Goal: Task Accomplishment & Management: Use online tool/utility

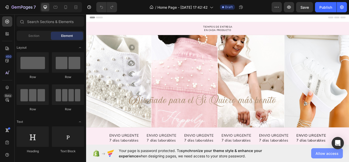
click at [332, 153] on span "Allow access" at bounding box center [326, 152] width 23 height 5
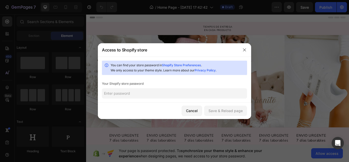
click at [139, 88] on div "You can find your store password in Shopify Store Preferences . We only access …" at bounding box center [174, 79] width 153 height 46
click at [133, 94] on input "text" at bounding box center [174, 93] width 145 height 10
type input "Lovely2025Albea"
click at [225, 110] on div "Save & Reload page" at bounding box center [225, 110] width 34 height 5
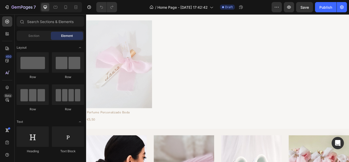
scroll to position [204, 0]
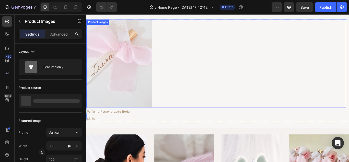
click at [113, 105] on img at bounding box center [124, 71] width 77 height 102
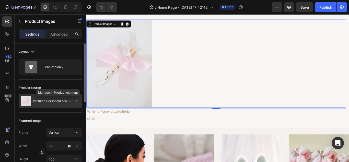
click at [74, 98] on div at bounding box center [77, 101] width 6 height 6
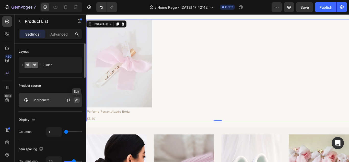
click at [74, 100] on button "button" at bounding box center [77, 100] width 6 height 6
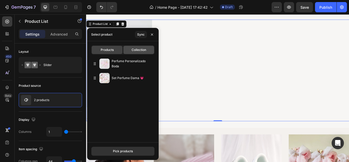
click at [141, 51] on span "Collection" at bounding box center [139, 49] width 15 height 5
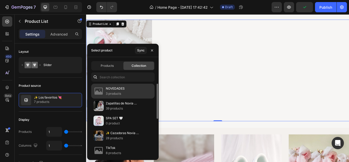
click at [115, 88] on p "NOVEDADES" at bounding box center [115, 88] width 19 height 5
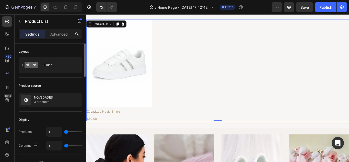
click at [78, 82] on div "Product source" at bounding box center [50, 85] width 63 height 8
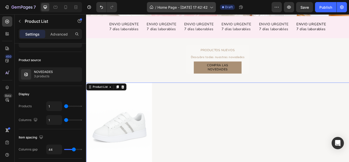
scroll to position [128, 0]
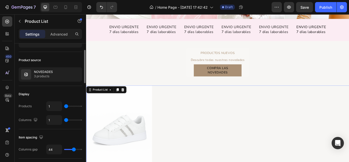
type input "3"
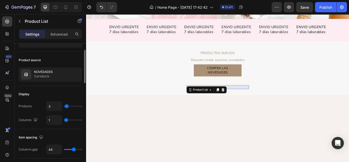
type input "4"
type input "5"
type input "6"
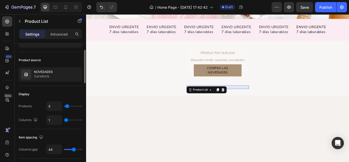
type input "6"
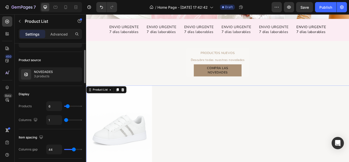
type input "4"
click at [67, 105] on input "range" at bounding box center [73, 105] width 18 height 1
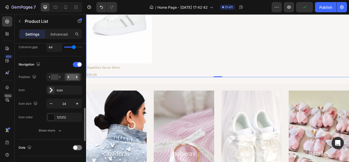
scroll to position [153, 0]
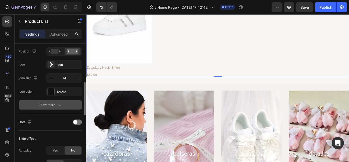
click at [61, 105] on icon "button" at bounding box center [59, 104] width 5 height 5
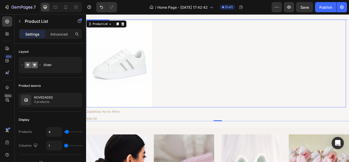
scroll to position [179, 0]
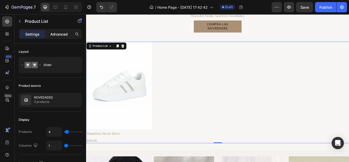
click at [56, 34] on p "Advanced" at bounding box center [58, 33] width 17 height 5
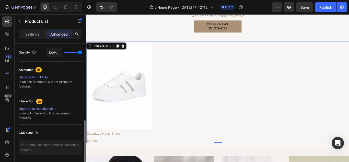
scroll to position [222, 0]
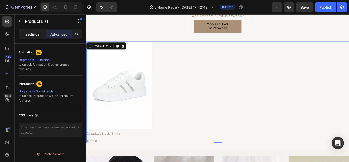
click at [35, 32] on p "Settings" at bounding box center [32, 33] width 14 height 5
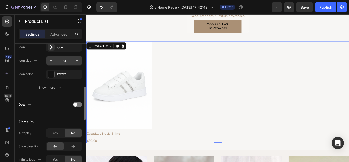
scroll to position [145, 0]
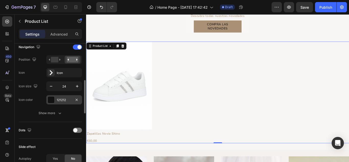
click at [52, 96] on div at bounding box center [50, 99] width 7 height 7
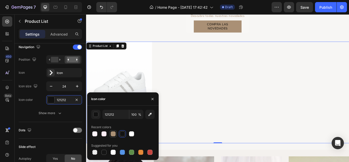
click at [113, 133] on div at bounding box center [113, 133] width 5 height 5
type input "AA9075"
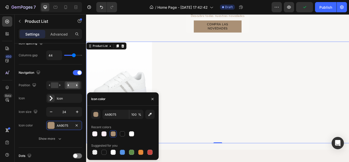
scroll to position [0, 0]
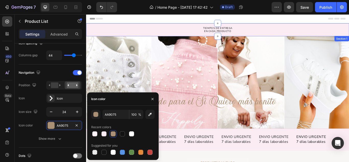
click at [278, 33] on div "TIEMPOS DE ENTREGA EN CADA PRODUCTO Text Block Row" at bounding box center [239, 32] width 306 height 9
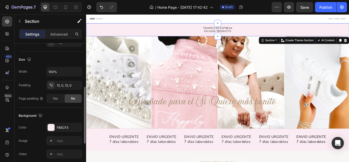
scroll to position [128, 0]
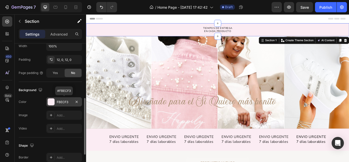
click at [58, 102] on div "FBECF3" at bounding box center [64, 102] width 15 height 5
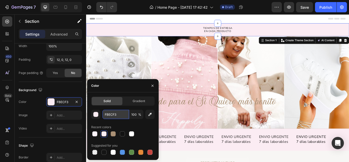
click at [106, 112] on input "FBECF3" at bounding box center [115, 114] width 27 height 9
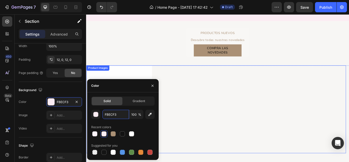
scroll to position [230, 0]
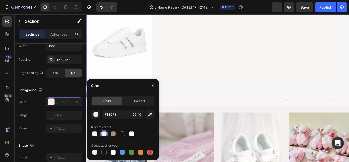
click at [212, 59] on div at bounding box center [237, 46] width 303 height 102
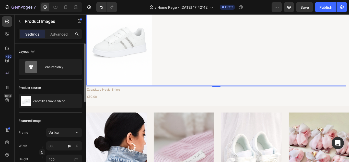
scroll to position [26, 0]
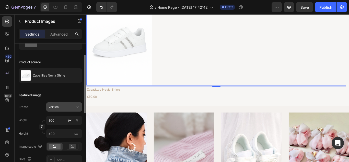
click at [70, 106] on div "Vertical" at bounding box center [61, 106] width 25 height 5
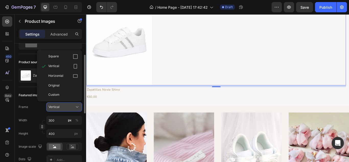
click at [70, 106] on div "Vertical" at bounding box center [61, 106] width 25 height 5
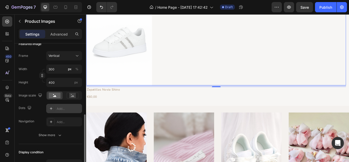
scroll to position [102, 0]
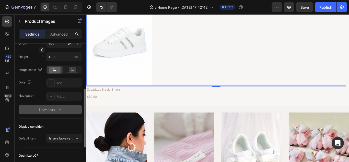
click at [48, 110] on div "Show more" at bounding box center [51, 109] width 24 height 5
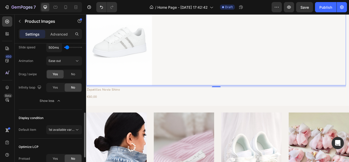
scroll to position [230, 0]
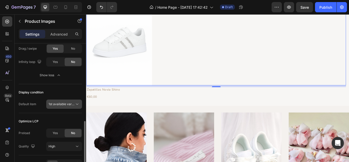
click at [64, 104] on span "1st available variant" at bounding box center [63, 104] width 29 height 4
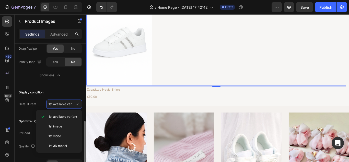
click at [32, 105] on div "Default item" at bounding box center [28, 104] width 18 height 5
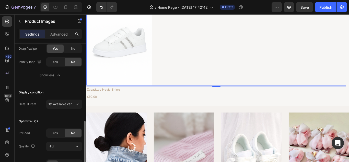
scroll to position [255, 0]
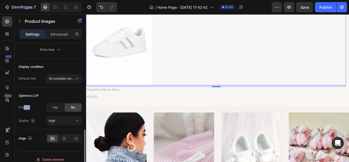
drag, startPoint x: 33, startPoint y: 106, endPoint x: 23, endPoint y: 105, distance: 9.5
click at [23, 105] on div "Preload Yes No" at bounding box center [50, 107] width 63 height 9
drag, startPoint x: 19, startPoint y: 106, endPoint x: 29, endPoint y: 108, distance: 10.8
click at [29, 108] on div "Preload" at bounding box center [24, 107] width 11 height 5
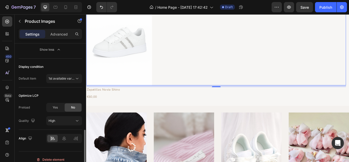
click at [40, 104] on div "Preload Yes No" at bounding box center [50, 107] width 63 height 9
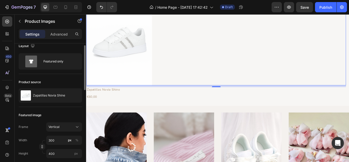
scroll to position [0, 0]
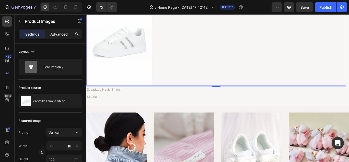
click at [56, 36] on p "Advanced" at bounding box center [58, 33] width 17 height 5
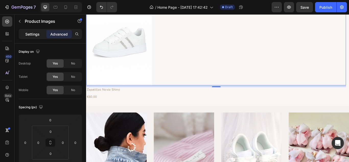
click at [37, 31] on div "Settings" at bounding box center [33, 34] width 26 height 8
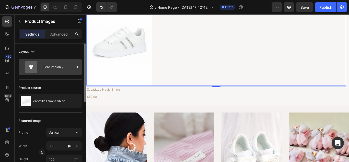
click at [61, 69] on div "Featured only" at bounding box center [58, 67] width 31 height 12
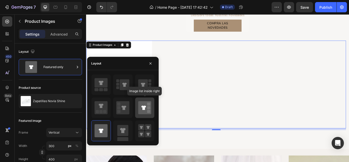
scroll to position [179, 0]
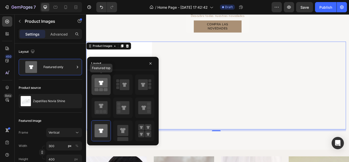
click at [103, 86] on icon at bounding box center [100, 82] width 13 height 9
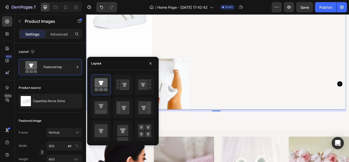
scroll to position [255, 0]
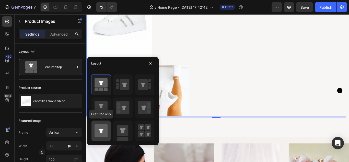
click at [103, 128] on icon at bounding box center [100, 130] width 13 height 13
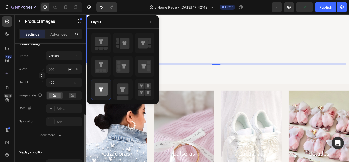
scroll to position [102, 0]
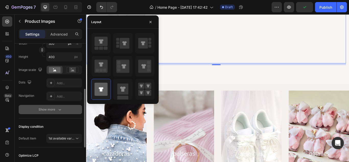
click at [54, 109] on div "Show more" at bounding box center [51, 109] width 24 height 5
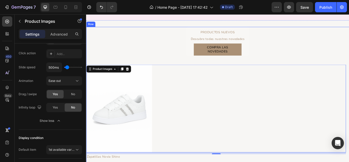
scroll to position [153, 0]
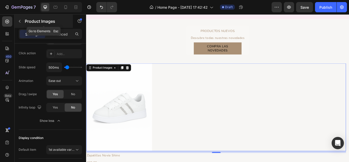
click at [18, 20] on icon "button" at bounding box center [20, 21] width 4 height 4
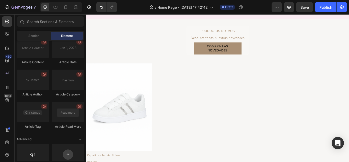
scroll to position [1394, 0]
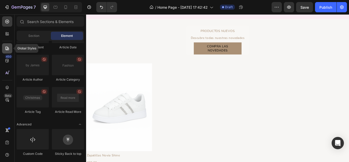
click at [7, 46] on icon at bounding box center [7, 48] width 5 height 5
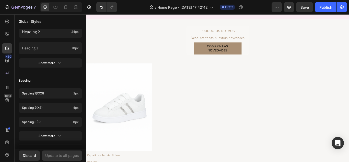
scroll to position [0, 0]
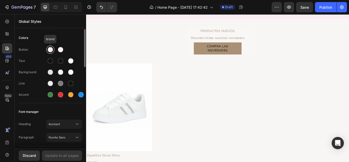
click at [49, 49] on div at bounding box center [50, 49] width 5 height 5
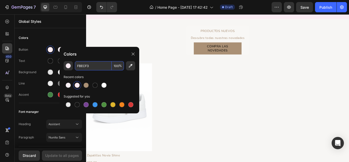
click at [97, 63] on input "FBECF3" at bounding box center [93, 65] width 37 height 9
paste input "FBECF3"
type input "FBECF3"
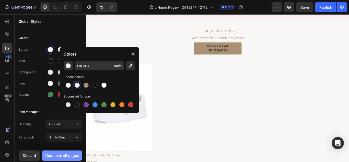
click at [67, 155] on div "Update to all pages" at bounding box center [62, 154] width 34 height 5
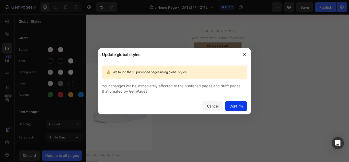
click at [243, 107] on button "Confirm" at bounding box center [236, 106] width 22 height 10
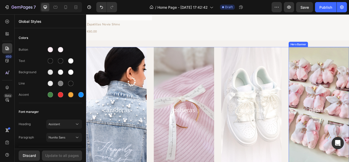
scroll to position [306, 0]
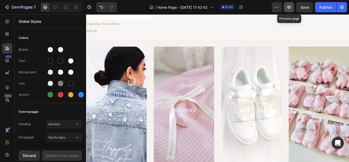
click at [290, 8] on icon "button" at bounding box center [288, 7] width 5 height 5
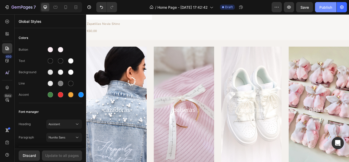
click at [327, 3] on button "Publish" at bounding box center [325, 7] width 21 height 10
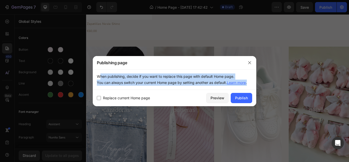
drag, startPoint x: 98, startPoint y: 76, endPoint x: 252, endPoint y: 84, distance: 154.4
click at [252, 84] on p "When publishing, decide if you want to replace this page with default Home page…" at bounding box center [174, 79] width 155 height 12
click at [240, 99] on div "Publish" at bounding box center [241, 97] width 13 height 5
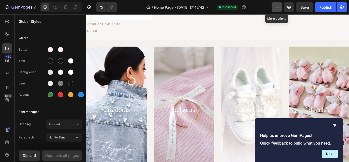
click at [276, 6] on icon "button" at bounding box center [276, 7] width 5 height 5
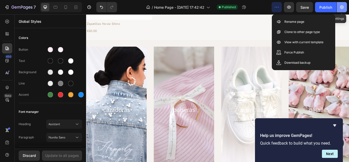
click at [342, 7] on icon "button" at bounding box center [341, 7] width 1 height 1
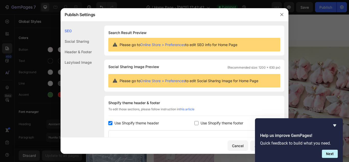
click at [196, 122] on input "checkbox" at bounding box center [196, 123] width 4 height 4
checkbox input "true"
click at [253, 145] on button "Apply Settings" at bounding box center [267, 145] width 34 height 10
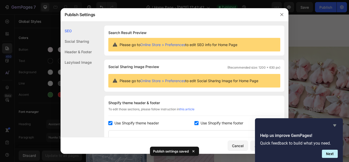
click at [335, 123] on icon "Hide survey" at bounding box center [334, 125] width 6 height 6
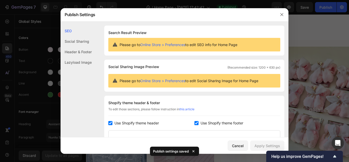
click at [325, 26] on div at bounding box center [174, 81] width 349 height 162
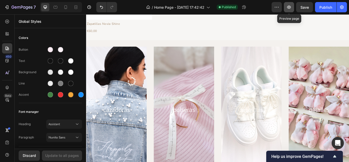
click at [288, 7] on icon "button" at bounding box center [288, 7] width 5 height 5
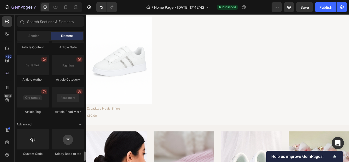
scroll to position [200, 0]
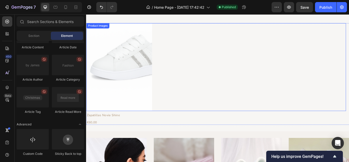
click at [99, 101] on img at bounding box center [124, 76] width 77 height 102
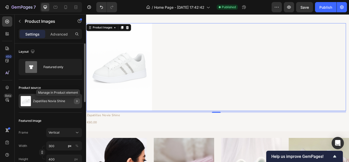
click at [76, 100] on icon "button" at bounding box center [77, 101] width 4 height 4
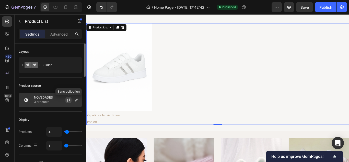
click at [69, 100] on icon "button" at bounding box center [68, 100] width 4 height 4
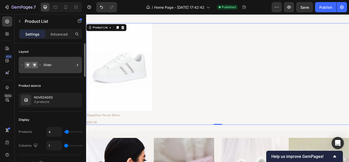
click at [53, 59] on div "Slider" at bounding box center [58, 65] width 31 height 12
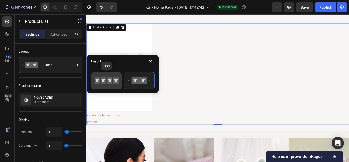
click at [111, 78] on icon at bounding box center [110, 81] width 6 height 8
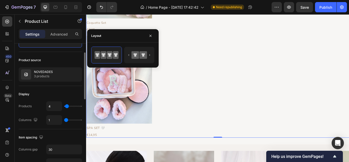
scroll to position [51, 0]
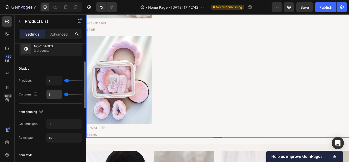
drag, startPoint x: 65, startPoint y: 93, endPoint x: 58, endPoint y: 93, distance: 6.9
click at [64, 94] on input "range" at bounding box center [73, 94] width 18 height 1
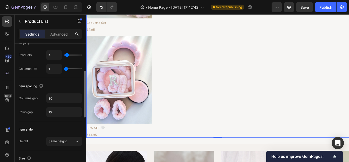
scroll to position [102, 0]
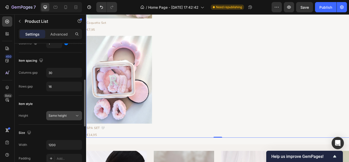
click at [52, 113] on span "Same height" at bounding box center [58, 115] width 18 height 4
click at [41, 110] on div "Item style Height Same height" at bounding box center [50, 110] width 63 height 29
drag, startPoint x: 29, startPoint y: 115, endPoint x: 16, endPoint y: 114, distance: 13.1
click at [16, 114] on div "Layout Grid Product source NOVEDADES 3 products Display Products 4 Columns 1 It…" at bounding box center [50, 129] width 71 height 376
click at [44, 102] on div "Item style" at bounding box center [50, 104] width 63 height 8
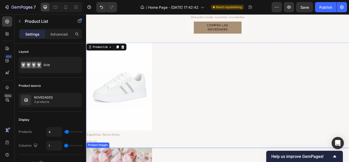
scroll to position [175, 0]
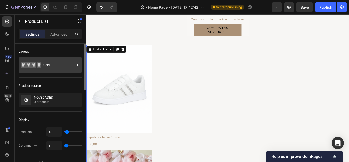
click at [52, 67] on div "Grid" at bounding box center [58, 65] width 31 height 12
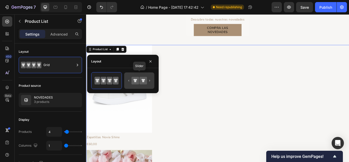
click at [138, 79] on icon at bounding box center [135, 80] width 7 height 7
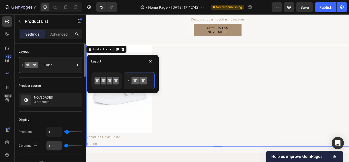
scroll to position [26, 0]
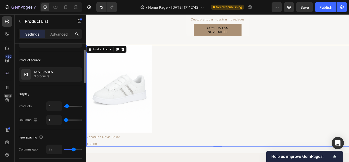
type input "2"
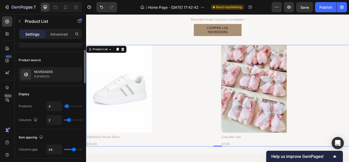
type input "3"
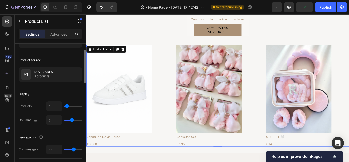
type input "4"
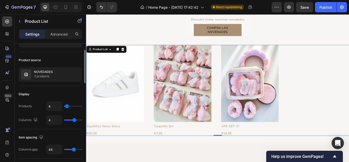
type input "5"
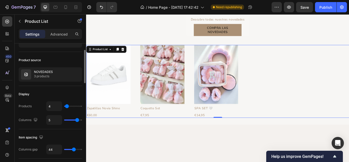
type input "4"
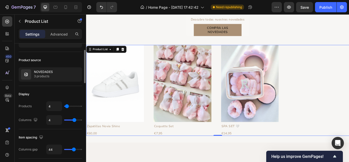
drag, startPoint x: 66, startPoint y: 121, endPoint x: 75, endPoint y: 120, distance: 9.2
type input "4"
click at [75, 120] on input "range" at bounding box center [73, 119] width 18 height 1
click at [275, 10] on button "button" at bounding box center [276, 7] width 10 height 10
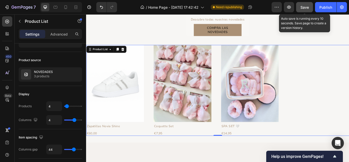
click at [307, 6] on span "Save" at bounding box center [304, 7] width 8 height 4
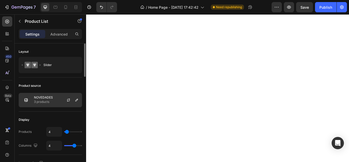
click at [67, 97] on div at bounding box center [70, 100] width 22 height 14
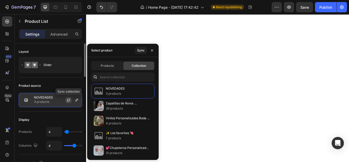
click at [67, 101] on icon "button" at bounding box center [68, 100] width 4 height 4
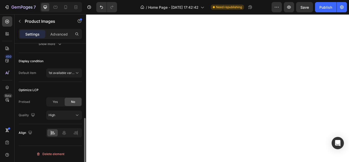
scroll to position [142, 0]
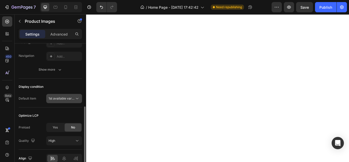
click at [65, 95] on button "1st available variant" at bounding box center [64, 98] width 36 height 9
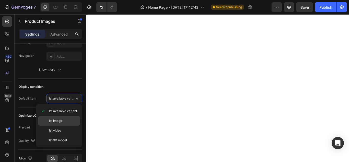
click at [60, 122] on span "1st image" at bounding box center [56, 120] width 14 height 5
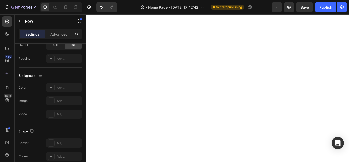
scroll to position [0, 0]
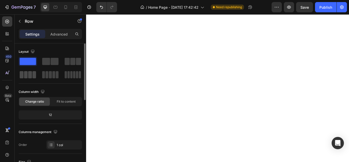
click at [28, 74] on div at bounding box center [28, 74] width 16 height 7
click at [29, 64] on span at bounding box center [28, 61] width 16 height 7
click at [53, 34] on p "Advanced" at bounding box center [58, 33] width 17 height 5
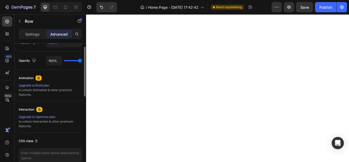
scroll to position [120, 0]
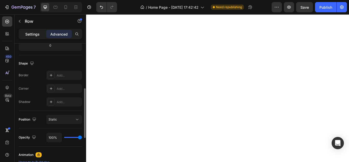
click at [33, 32] on p "Settings" at bounding box center [32, 33] width 14 height 5
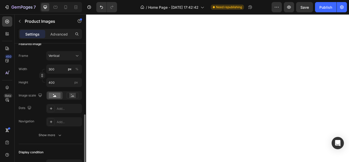
scroll to position [102, 0]
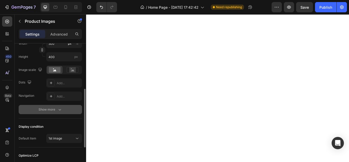
click at [58, 107] on icon "button" at bounding box center [59, 109] width 5 height 5
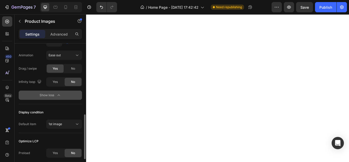
scroll to position [184, 0]
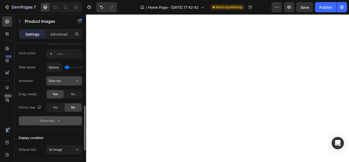
click at [70, 82] on div "Ease out" at bounding box center [62, 80] width 26 height 5
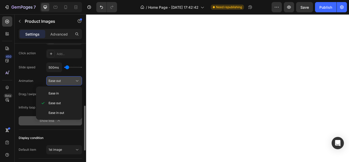
click at [70, 82] on div "Ease out" at bounding box center [62, 80] width 26 height 5
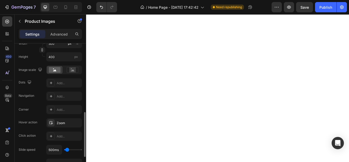
scroll to position [128, 0]
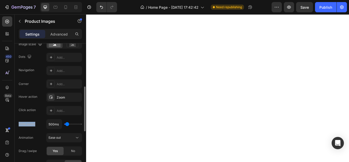
drag, startPoint x: 36, startPoint y: 125, endPoint x: 19, endPoint y: 124, distance: 17.2
click at [19, 124] on div "Slide speed 500ms" at bounding box center [50, 124] width 63 height 10
click at [32, 117] on div "Corner Add... Hover action Zoom Click action Add... Slide speed 500ms Animation…" at bounding box center [50, 123] width 63 height 89
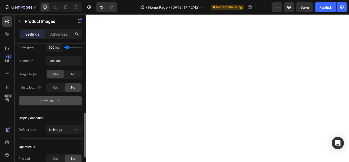
scroll to position [230, 0]
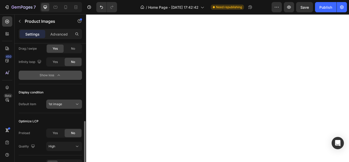
click at [64, 103] on div "1st image" at bounding box center [62, 104] width 26 height 5
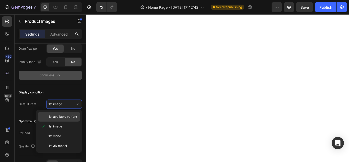
click at [66, 114] on span "1st available variant" at bounding box center [63, 116] width 29 height 5
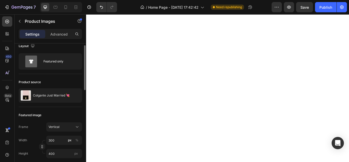
scroll to position [0, 0]
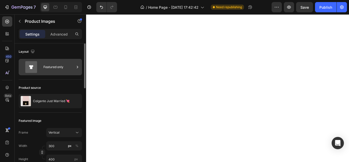
click at [67, 63] on div "Featured only" at bounding box center [58, 67] width 31 height 12
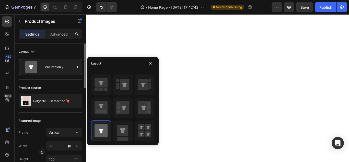
click at [62, 84] on div "Product source" at bounding box center [50, 87] width 63 height 8
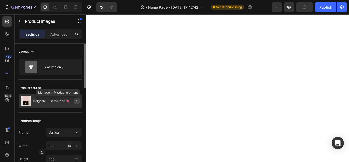
click at [78, 103] on icon "button" at bounding box center [77, 101] width 4 height 4
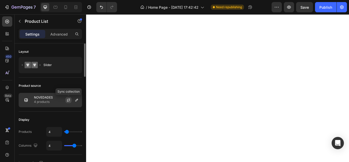
scroll to position [26, 0]
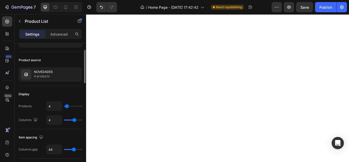
type input "1"
type input "2"
type input "3"
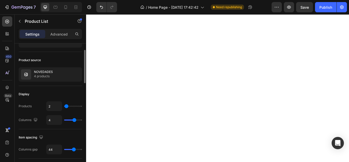
type input "3"
type input "4"
type input "5"
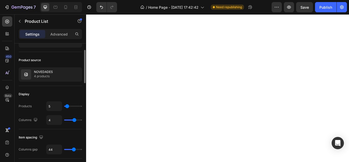
type input "6"
type input "7"
type input "8"
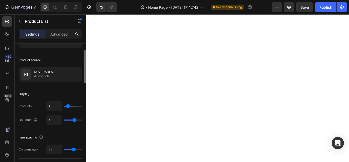
type input "8"
type input "9"
type input "10"
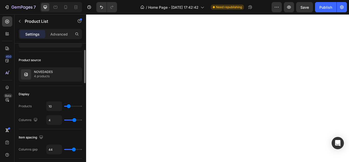
type input "11"
type input "12"
type input "11"
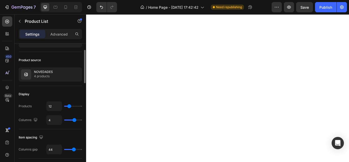
type input "11"
type input "10"
drag, startPoint x: 65, startPoint y: 106, endPoint x: 69, endPoint y: 107, distance: 3.4
type input "10"
click at [69, 106] on input "range" at bounding box center [73, 105] width 18 height 1
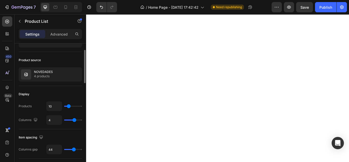
type input "5"
click at [76, 120] on input "range" at bounding box center [73, 119] width 18 height 1
type input "4"
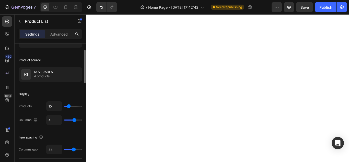
type input "3"
type input "4"
drag, startPoint x: 76, startPoint y: 120, endPoint x: 73, endPoint y: 118, distance: 3.1
type input "4"
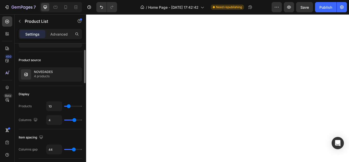
click at [73, 119] on input "range" at bounding box center [73, 119] width 18 height 1
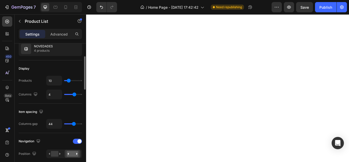
type input "39"
type input "37"
type input "36"
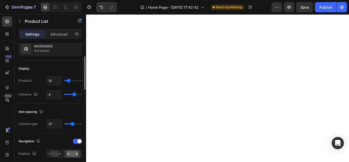
type input "36"
type input "31"
type input "28"
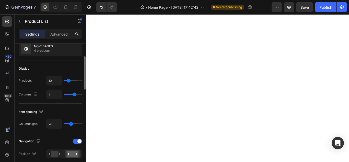
type input "25"
type input "24"
type input "21"
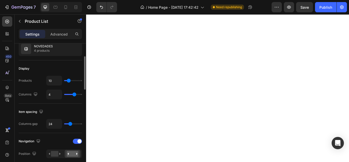
type input "21"
type input "18"
type input "16"
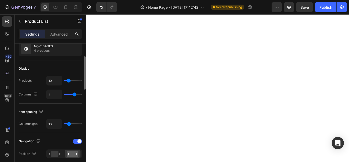
type input "15"
type input "13"
type input "10"
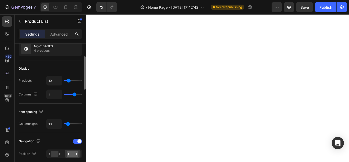
drag, startPoint x: 74, startPoint y: 124, endPoint x: 68, endPoint y: 121, distance: 6.6
type input "10"
click at [68, 123] on input "range" at bounding box center [73, 123] width 18 height 1
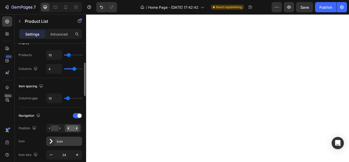
scroll to position [102, 0]
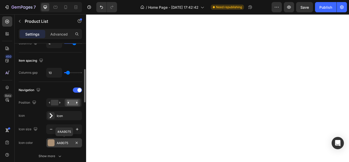
click at [54, 142] on div at bounding box center [51, 142] width 7 height 7
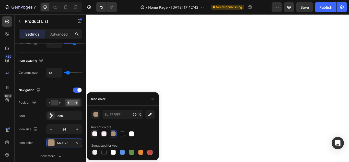
click at [97, 130] on div at bounding box center [94, 133] width 7 height 7
type input "FCF2F7"
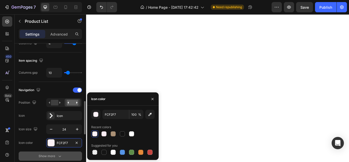
scroll to position [128, 0]
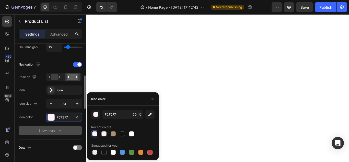
click at [60, 131] on icon "button" at bounding box center [59, 130] width 5 height 5
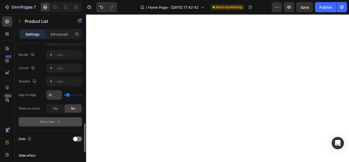
scroll to position [255, 0]
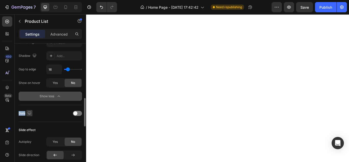
drag, startPoint x: 18, startPoint y: 111, endPoint x: 26, endPoint y: 114, distance: 8.9
click at [26, 114] on div "Layout Slider Product source NOVEDADES 4 products Display Products 10 Columns 4…" at bounding box center [50, 99] width 71 height 622
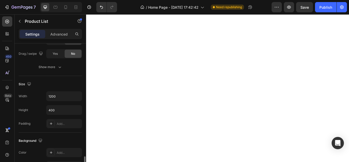
scroll to position [409, 0]
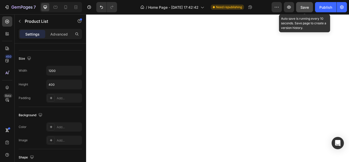
click at [304, 8] on span "Save" at bounding box center [304, 7] width 8 height 4
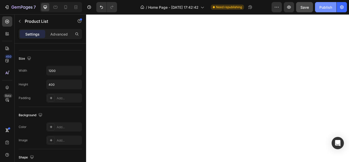
click at [320, 8] on div "Publish" at bounding box center [325, 7] width 13 height 5
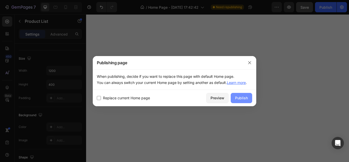
click at [241, 98] on div "Publish" at bounding box center [241, 97] width 13 height 5
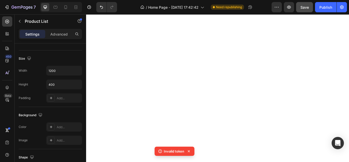
click at [159, 151] on icon at bounding box center [160, 150] width 5 height 5
click at [188, 150] on icon at bounding box center [189, 151] width 2 height 2
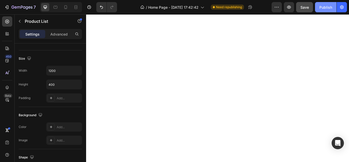
click at [328, 7] on div "Publish" at bounding box center [325, 7] width 13 height 5
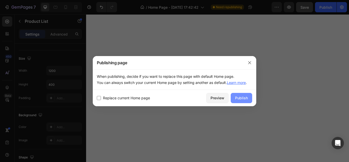
click at [240, 96] on div "Publish" at bounding box center [241, 97] width 13 height 5
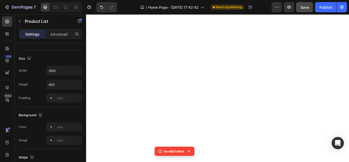
click at [188, 150] on icon at bounding box center [189, 151] width 2 height 2
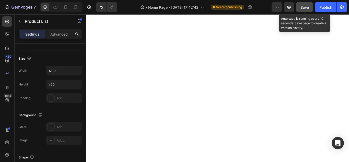
click at [304, 8] on span "Save" at bounding box center [304, 7] width 8 height 4
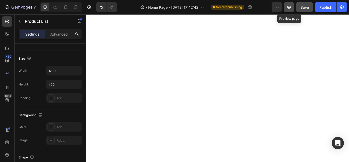
click at [290, 7] on icon "button" at bounding box center [289, 7] width 2 height 2
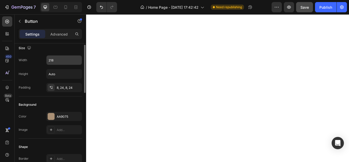
scroll to position [0, 0]
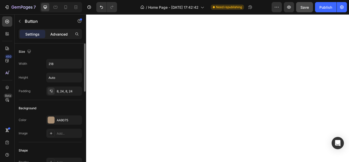
click at [57, 35] on p "Advanced" at bounding box center [58, 33] width 17 height 5
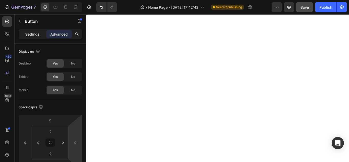
click at [34, 32] on p "Settings" at bounding box center [32, 33] width 14 height 5
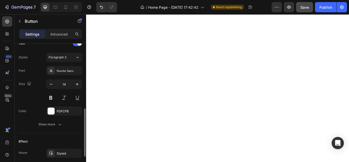
scroll to position [204, 0]
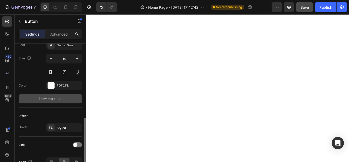
click at [56, 97] on div "Show more" at bounding box center [51, 98] width 24 height 5
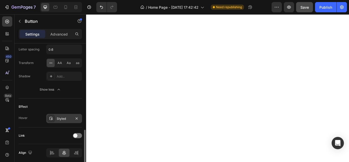
scroll to position [301, 0]
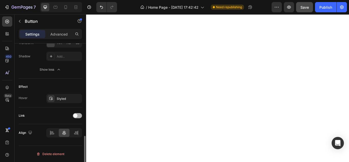
click at [79, 116] on div at bounding box center [77, 115] width 9 height 5
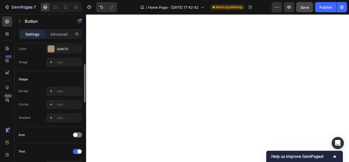
scroll to position [45, 0]
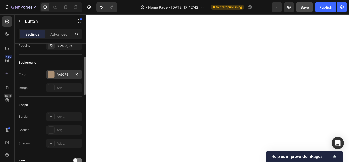
click at [57, 73] on div "AA9075" at bounding box center [64, 74] width 15 height 5
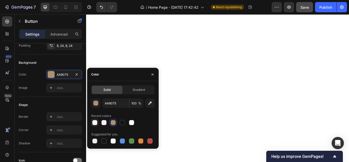
click at [94, 123] on div at bounding box center [94, 122] width 5 height 5
type input "FCF2F7"
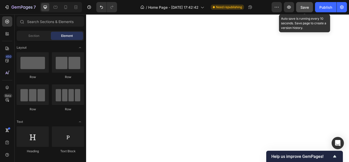
click at [304, 8] on span "Save" at bounding box center [304, 7] width 8 height 4
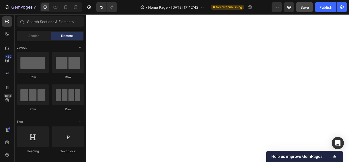
click at [306, 6] on span "Save" at bounding box center [304, 7] width 8 height 4
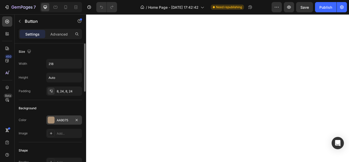
click at [53, 119] on div at bounding box center [51, 119] width 7 height 7
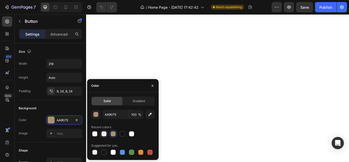
click at [101, 134] on div at bounding box center [104, 133] width 6 height 6
type input "FBECF3"
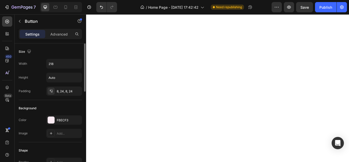
click at [77, 48] on div "Size" at bounding box center [50, 51] width 63 height 8
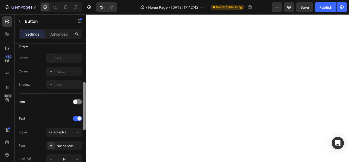
scroll to position [106, 0]
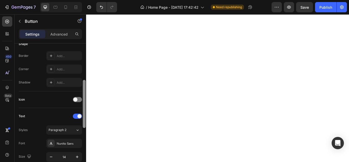
drag, startPoint x: 84, startPoint y: 69, endPoint x: 83, endPoint y: 108, distance: 38.6
click at [83, 108] on div at bounding box center [84, 104] width 3 height 48
click at [79, 98] on div at bounding box center [77, 99] width 9 height 5
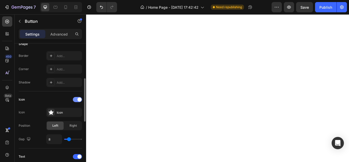
click at [79, 98] on span at bounding box center [79, 99] width 4 height 4
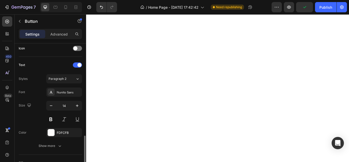
scroll to position [183, 0]
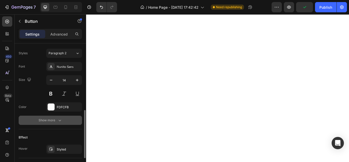
click at [60, 119] on icon "button" at bounding box center [59, 119] width 5 height 5
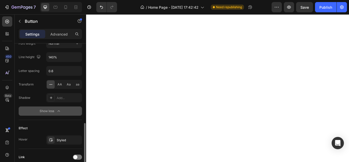
scroll to position [301, 0]
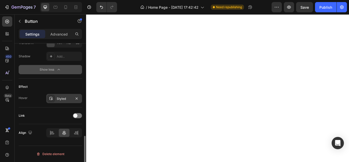
click at [56, 99] on div "Styled" at bounding box center [64, 98] width 36 height 9
click at [39, 106] on div "Effect Hover Styled" at bounding box center [50, 92] width 63 height 29
click at [78, 115] on div at bounding box center [77, 115] width 9 height 5
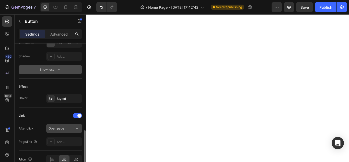
click at [76, 128] on icon at bounding box center [77, 128] width 5 height 5
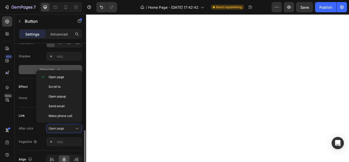
click at [34, 120] on div "Link After click Open page Page/link Add..." at bounding box center [50, 128] width 63 height 35
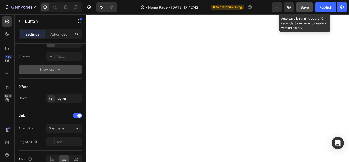
click at [309, 6] on span "Save" at bounding box center [304, 7] width 8 height 4
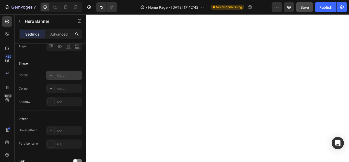
scroll to position [230, 0]
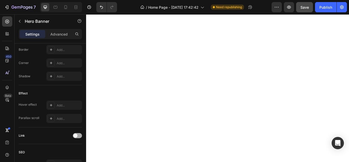
click at [80, 134] on div at bounding box center [77, 135] width 9 height 5
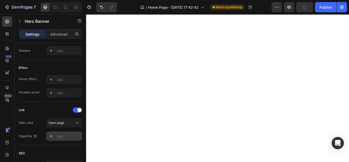
click at [61, 135] on div "Add..." at bounding box center [69, 136] width 24 height 5
click at [51, 135] on icon at bounding box center [51, 136] width 4 height 4
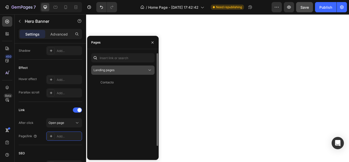
click at [144, 69] on div "Landing pages" at bounding box center [120, 70] width 54 height 5
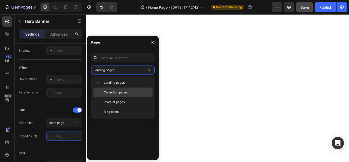
click at [110, 93] on span "Collection pages" at bounding box center [116, 92] width 24 height 5
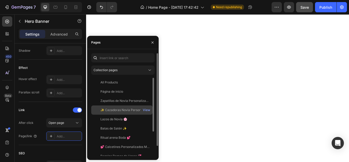
click at [124, 109] on div "✨ Cazadoras Novia Personalizadas 💘" at bounding box center [124, 110] width 49 height 5
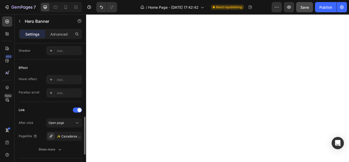
click at [52, 107] on div "Link" at bounding box center [50, 110] width 63 height 8
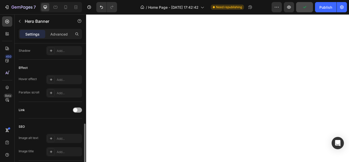
click at [77, 108] on div at bounding box center [77, 109] width 9 height 5
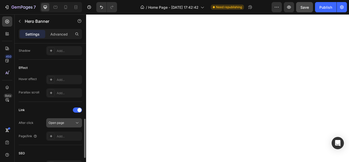
click at [70, 123] on div "Open page" at bounding box center [62, 122] width 26 height 5
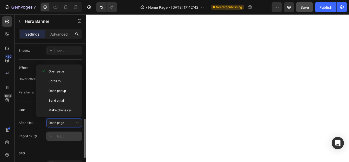
click at [48, 134] on div at bounding box center [50, 135] width 7 height 7
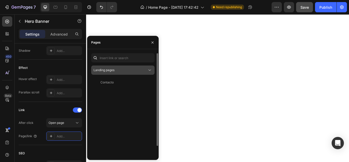
click at [141, 69] on div "Landing pages" at bounding box center [120, 70] width 54 height 5
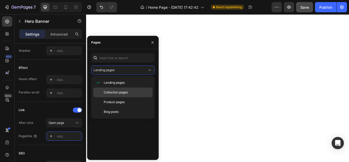
click at [122, 90] on div "Collection pages" at bounding box center [122, 92] width 59 height 10
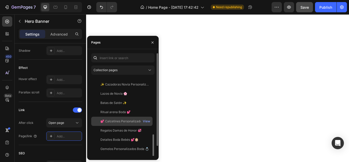
scroll to position [51, 0]
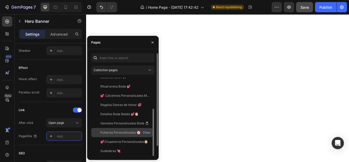
click at [116, 129] on div "Pulseras Personalizadas 🌸💕 View" at bounding box center [121, 132] width 61 height 9
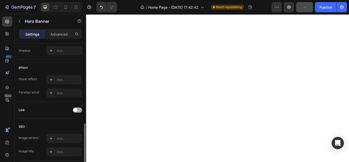
click at [77, 109] on div at bounding box center [77, 109] width 9 height 5
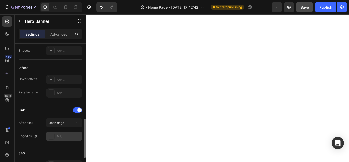
click at [63, 136] on div "Add..." at bounding box center [69, 136] width 24 height 5
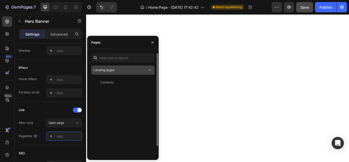
click at [131, 67] on button "Landing pages" at bounding box center [122, 69] width 63 height 9
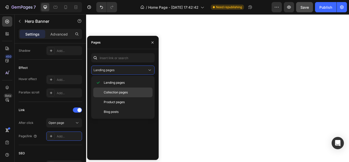
click at [118, 91] on span "Collection pages" at bounding box center [116, 92] width 24 height 5
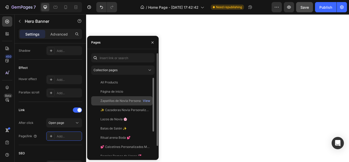
click at [118, 102] on div "Zapatillas de Novia Personalizadas 💘👰🏼‍♀️" at bounding box center [124, 100] width 49 height 5
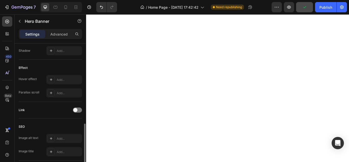
click at [79, 106] on div "Link" at bounding box center [50, 110] width 63 height 8
click at [78, 109] on div at bounding box center [77, 109] width 9 height 5
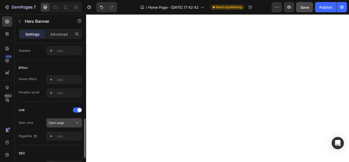
click at [72, 122] on div "Open page" at bounding box center [62, 122] width 26 height 5
click at [62, 135] on div "Add..." at bounding box center [69, 136] width 24 height 5
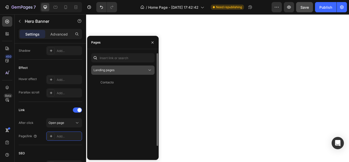
click at [129, 67] on button "Landing pages" at bounding box center [122, 69] width 63 height 9
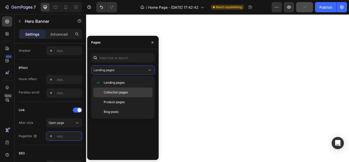
click at [120, 91] on span "Collection pages" at bounding box center [116, 92] width 24 height 5
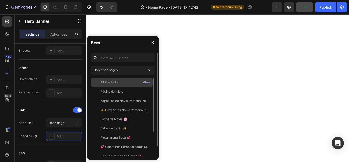
scroll to position [26, 0]
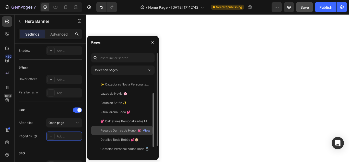
click at [115, 128] on div "Regalos Damas de Honor 💞 View" at bounding box center [121, 130] width 61 height 9
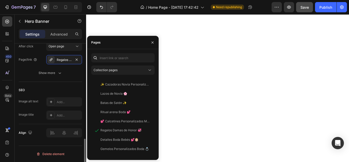
scroll to position [281, 0]
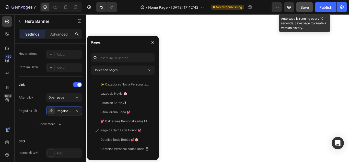
click at [304, 6] on span "Save" at bounding box center [304, 7] width 8 height 4
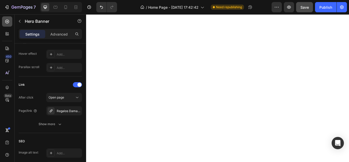
click at [7, 19] on icon at bounding box center [7, 21] width 5 height 5
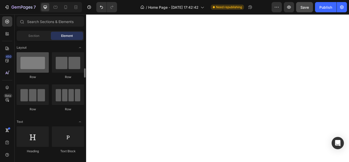
scroll to position [26, 0]
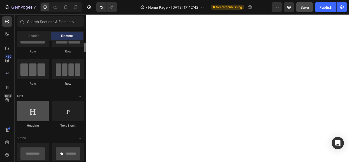
click at [40, 113] on div at bounding box center [33, 111] width 32 height 20
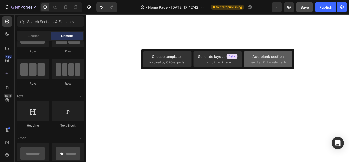
click at [263, 59] on div "Add blank section then drag & drop elements" at bounding box center [267, 59] width 39 height 11
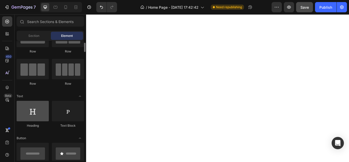
click at [37, 116] on div at bounding box center [33, 111] width 32 height 20
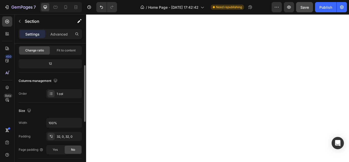
scroll to position [0, 0]
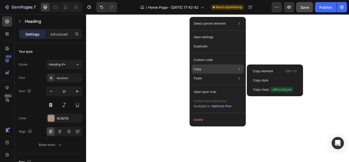
click at [214, 69] on div "Copy Copy element Ctrl + C Copy style Copy class .diKtcvtGyjwf" at bounding box center [218, 68] width 52 height 9
click at [263, 68] on div "Copy element Ctrl + C" at bounding box center [275, 70] width 52 height 9
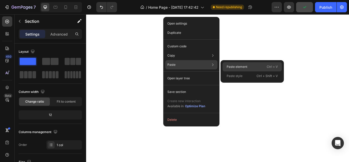
click at [223, 66] on div "Paste element Ctrl + V" at bounding box center [251, 66] width 59 height 9
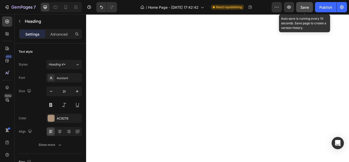
click at [304, 7] on span "Save" at bounding box center [304, 7] width 8 height 4
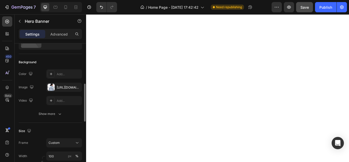
scroll to position [51, 0]
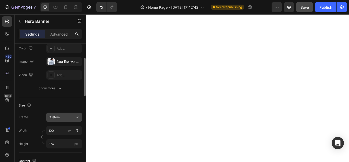
click at [68, 114] on button "Custom" at bounding box center [64, 116] width 36 height 9
click at [67, 103] on div "Size" at bounding box center [50, 105] width 63 height 8
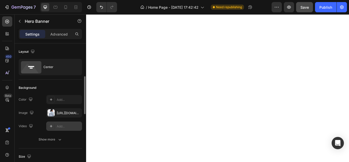
scroll to position [26, 0]
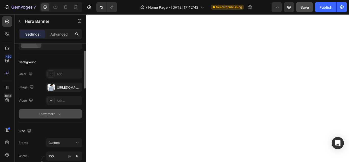
click at [52, 109] on button "Show more" at bounding box center [50, 113] width 63 height 9
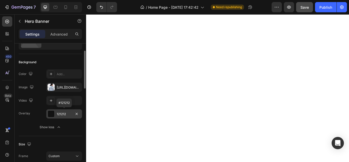
click at [65, 112] on div "121212" at bounding box center [64, 114] width 15 height 5
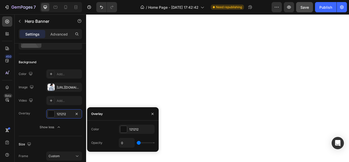
type input "11%"
type input "11"
type input "19%"
type input "19"
type input "20%"
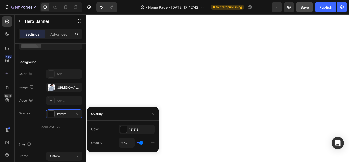
type input "20"
type input "22%"
type input "22"
type input "24%"
type input "24"
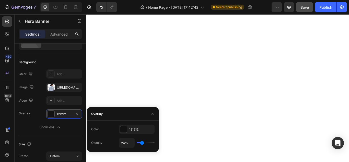
type input "26%"
type input "26"
type input "28%"
type input "28"
type input "30%"
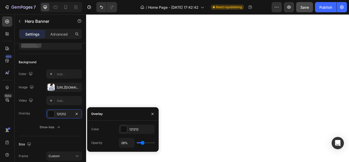
type input "30"
type input "31%"
type input "31"
type input "33%"
type input "33"
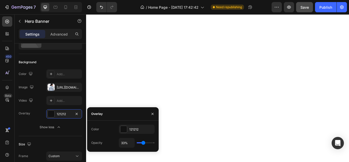
type input "35%"
type input "35"
type input "37%"
type input "37"
type input "30%"
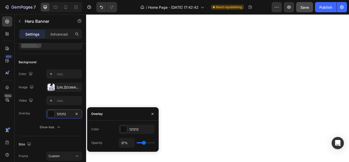
type input "30"
type input "28%"
type input "28"
type input "26%"
type input "26"
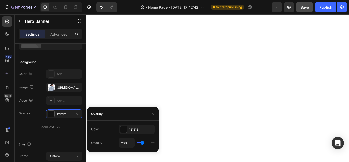
type input "24%"
type input "24"
type input "22%"
type input "22"
type input "20%"
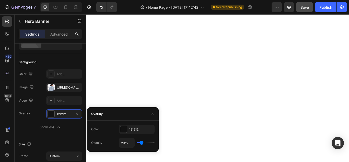
type input "20"
click at [141, 143] on input "range" at bounding box center [146, 142] width 18 height 1
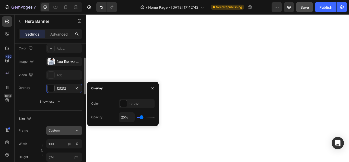
scroll to position [77, 0]
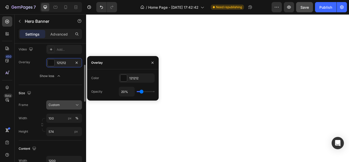
click at [74, 104] on div "Custom" at bounding box center [64, 104] width 31 height 5
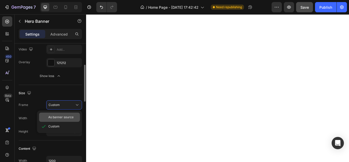
click at [73, 115] on span "As banner source" at bounding box center [60, 117] width 25 height 5
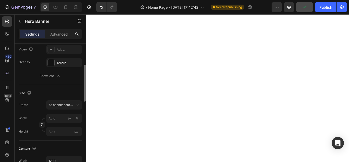
click at [77, 99] on div "Size Frame As banner source Width px % Height px" at bounding box center [50, 112] width 63 height 55
click at [77, 102] on icon at bounding box center [77, 104] width 5 height 5
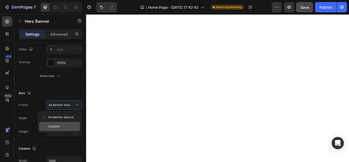
click at [64, 124] on div "Custom" at bounding box center [63, 126] width 30 height 5
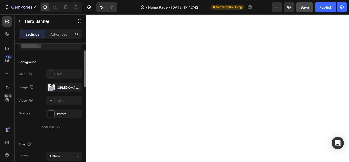
scroll to position [0, 0]
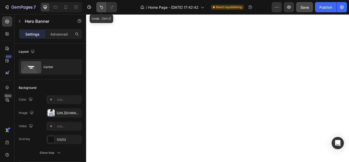
click at [102, 7] on icon "Undo/Redo" at bounding box center [101, 7] width 5 height 5
type input "100"
type input "574"
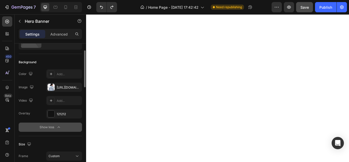
scroll to position [51, 0]
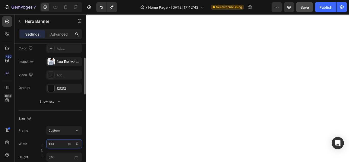
click at [51, 143] on input "100" at bounding box center [64, 143] width 36 height 9
click at [50, 143] on input "100" at bounding box center [64, 143] width 36 height 9
click at [76, 118] on div "Size" at bounding box center [50, 118] width 63 height 8
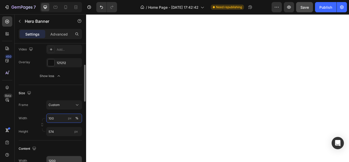
scroll to position [102, 0]
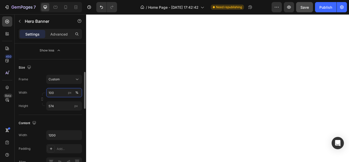
type input "100"
click at [63, 120] on div "Content" at bounding box center [50, 123] width 63 height 8
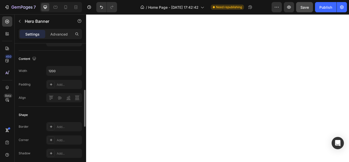
scroll to position [141, 0]
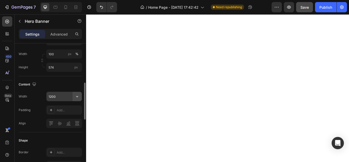
click at [77, 95] on icon "button" at bounding box center [77, 96] width 5 height 5
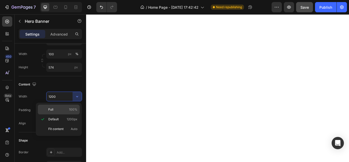
click at [75, 108] on span "100%" at bounding box center [73, 109] width 8 height 5
type input "100%"
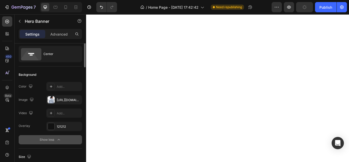
scroll to position [0, 0]
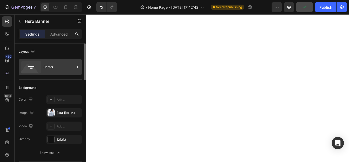
click at [62, 66] on div "Center" at bounding box center [58, 67] width 31 height 12
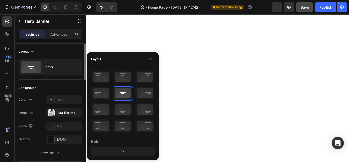
click at [73, 86] on div "Background" at bounding box center [50, 87] width 63 height 8
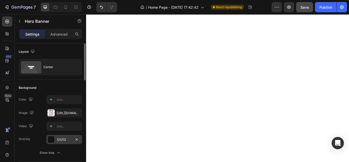
click at [64, 137] on div "121212" at bounding box center [64, 139] width 36 height 9
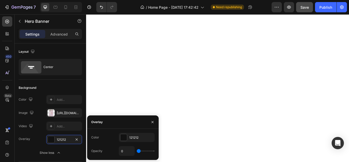
type input "2%"
type input "2"
type input "4%"
type input "4"
type input "6%"
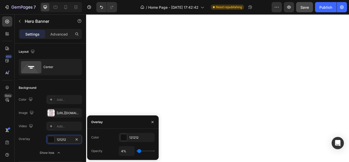
type input "6"
type input "7%"
type input "7"
type input "9%"
type input "9"
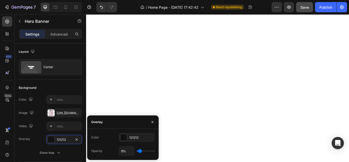
type input "11%"
type input "11"
type input "17%"
type input "17"
type input "19%"
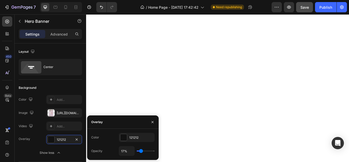
type input "19"
type input "20%"
type input "20"
type input "22%"
type input "22"
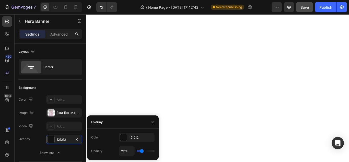
type input "20%"
type input "20"
type input "19%"
type input "19"
type input "20%"
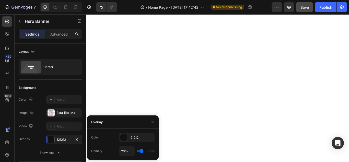
drag, startPoint x: 139, startPoint y: 150, endPoint x: 141, endPoint y: 151, distance: 3.0
type input "20"
click at [141, 151] on input "range" at bounding box center [146, 150] width 18 height 1
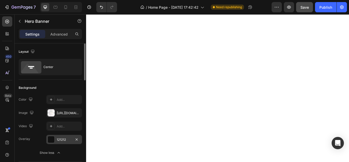
click at [59, 139] on div "121212" at bounding box center [64, 139] width 15 height 5
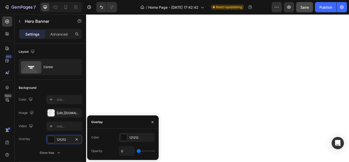
type input "2%"
type input "2"
type input "4%"
type input "4"
type input "6%"
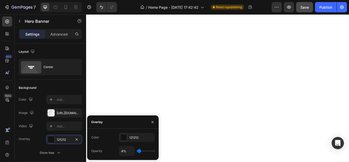
type input "6"
type input "7%"
type input "7"
type input "9%"
type input "9"
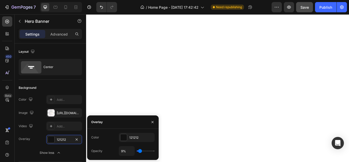
type input "11%"
type input "11"
type input "13%"
type input "13"
type input "15%"
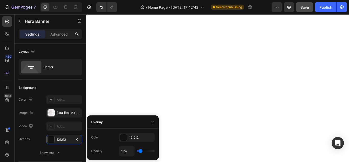
type input "15"
type input "17%"
type input "17"
type input "19%"
type input "19"
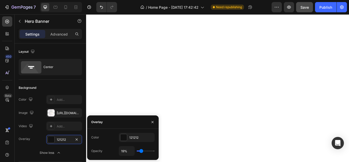
type input "20%"
drag, startPoint x: 138, startPoint y: 151, endPoint x: 141, endPoint y: 153, distance: 4.0
type input "20"
click at [141, 151] on input "range" at bounding box center [146, 150] width 18 height 1
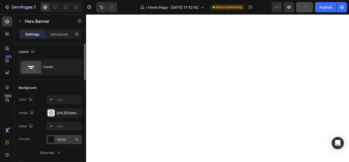
click at [59, 137] on div "121212" at bounding box center [64, 139] width 15 height 5
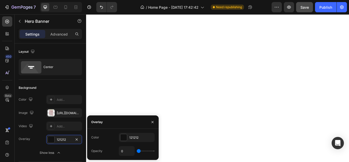
type input "9%"
type input "9"
type input "11%"
type input "11"
type input "13%"
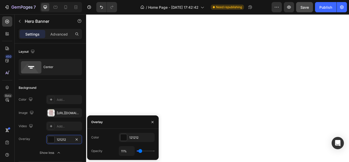
type input "13"
type input "15%"
type input "15"
type input "17%"
type input "17"
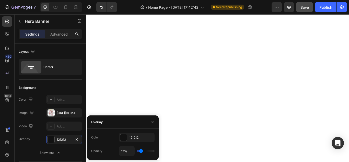
type input "19%"
type input "19"
type input "20%"
type input "20"
type input "22%"
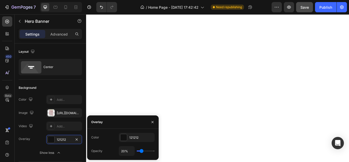
type input "22"
type input "20%"
type input "20"
type input "19%"
type input "19"
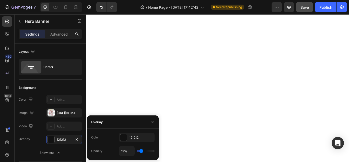
type input "20%"
type input "20"
click at [141, 150] on input "range" at bounding box center [146, 150] width 18 height 1
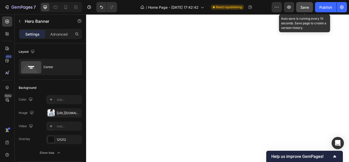
click at [303, 6] on span "Save" at bounding box center [304, 7] width 8 height 4
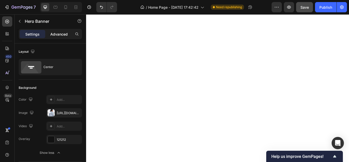
click at [62, 33] on p "Advanced" at bounding box center [58, 33] width 17 height 5
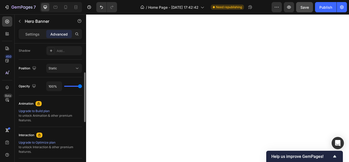
scroll to position [145, 0]
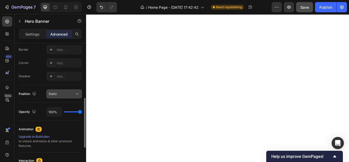
click at [65, 94] on div "Static" at bounding box center [62, 93] width 26 height 5
click at [38, 31] on p "Settings" at bounding box center [32, 33] width 14 height 5
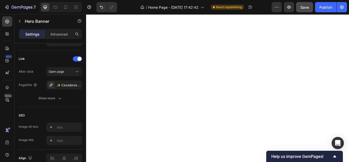
scroll to position [332, 0]
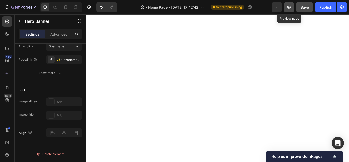
click at [288, 5] on icon "button" at bounding box center [288, 7] width 5 height 5
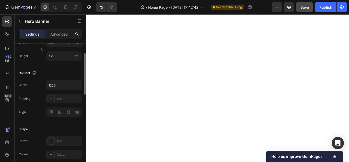
scroll to position [113, 0]
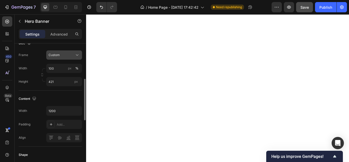
click at [72, 55] on div "Custom" at bounding box center [61, 55] width 25 height 5
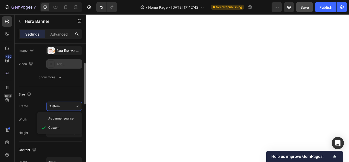
scroll to position [37, 0]
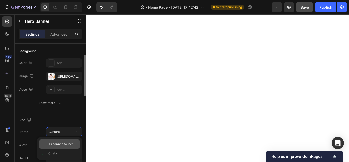
click at [53, 142] on span "As banner source" at bounding box center [60, 143] width 25 height 5
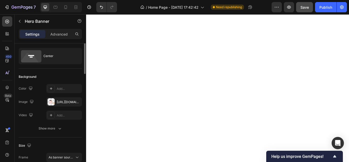
scroll to position [0, 0]
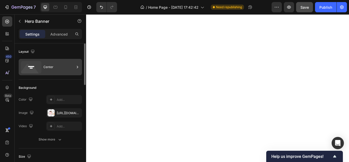
click at [67, 71] on div "Center" at bounding box center [58, 67] width 31 height 12
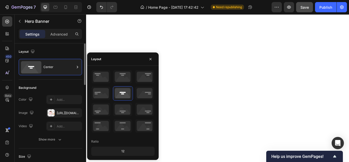
click at [65, 79] on div "Layout Center" at bounding box center [50, 61] width 63 height 36
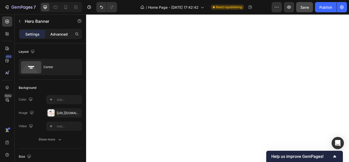
click at [63, 33] on p "Advanced" at bounding box center [58, 33] width 17 height 5
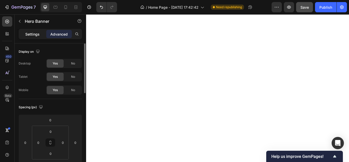
click at [39, 32] on p "Settings" at bounding box center [32, 33] width 14 height 5
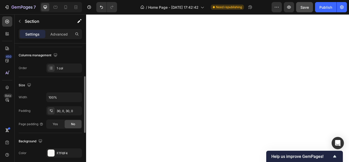
scroll to position [102, 0]
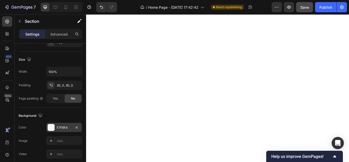
click at [52, 125] on div at bounding box center [51, 127] width 7 height 7
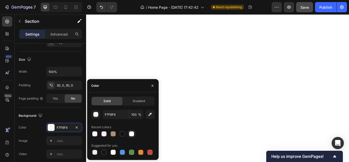
click at [129, 132] on div at bounding box center [131, 133] width 5 height 5
type input "FFFFFF"
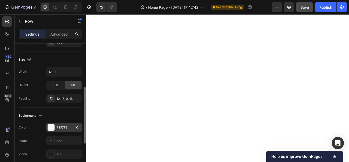
click at [54, 126] on div at bounding box center [51, 127] width 7 height 7
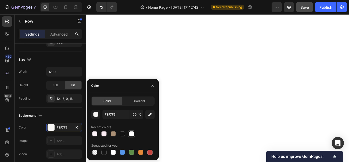
click at [132, 132] on div at bounding box center [131, 133] width 5 height 5
type input "FFFFFF"
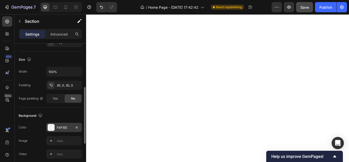
click at [56, 128] on div "F4F1EE" at bounding box center [64, 127] width 36 height 9
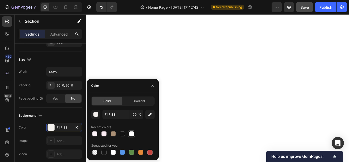
click at [132, 133] on div at bounding box center [131, 133] width 5 height 5
type input "FFFFFF"
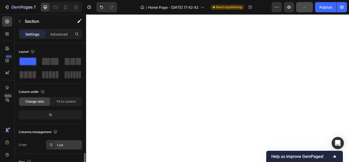
scroll to position [77, 0]
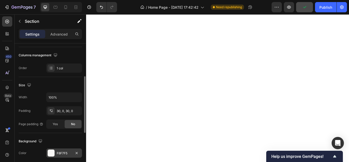
click at [51, 150] on div at bounding box center [51, 152] width 7 height 7
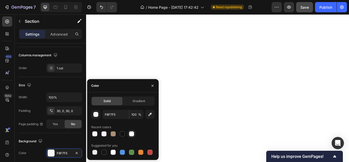
click at [131, 133] on div at bounding box center [131, 133] width 5 height 5
type input "FFFFFF"
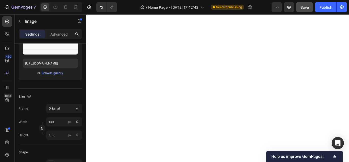
scroll to position [0, 0]
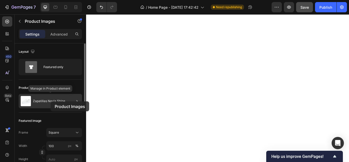
click at [51, 101] on p "Zapatillas Novia Shine" at bounding box center [49, 101] width 32 height 4
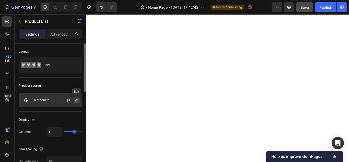
click at [75, 100] on icon "button" at bounding box center [77, 100] width 4 height 4
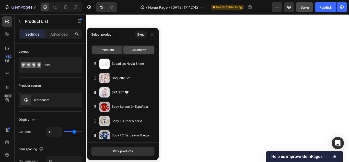
click at [141, 48] on span "Collection" at bounding box center [139, 49] width 15 height 5
type input "6"
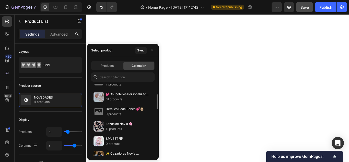
scroll to position [28, 0]
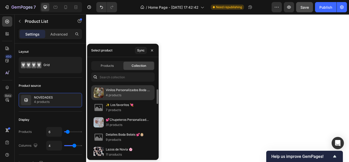
click at [126, 93] on p "4 products" at bounding box center [128, 94] width 44 height 5
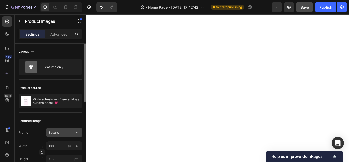
click at [69, 131] on div "Square" at bounding box center [61, 132] width 25 height 5
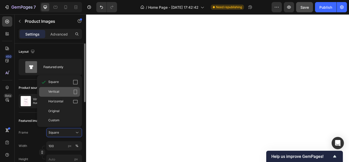
click at [64, 92] on div "Vertical" at bounding box center [63, 91] width 30 height 5
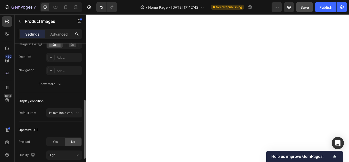
scroll to position [153, 0]
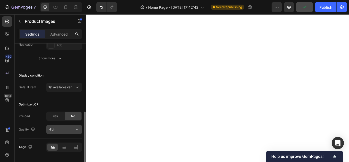
click at [74, 126] on button "High" at bounding box center [64, 129] width 36 height 9
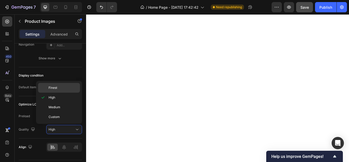
click at [66, 84] on div "Finest" at bounding box center [59, 88] width 42 height 10
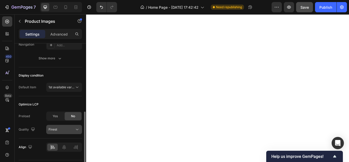
click at [63, 128] on div "Finest" at bounding box center [62, 129] width 26 height 5
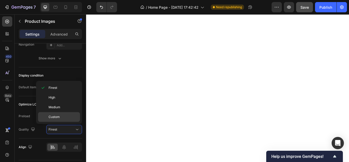
click at [63, 117] on p "Custom" at bounding box center [63, 116] width 29 height 5
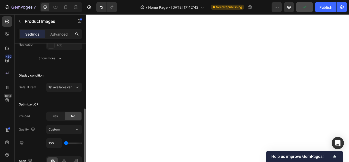
scroll to position [179, 0]
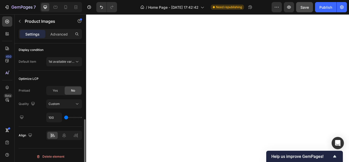
type input "150"
type input "200"
type input "300"
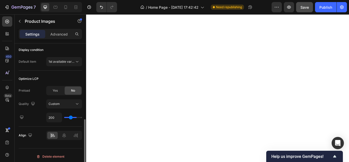
type input "300"
type input "400"
drag, startPoint x: 67, startPoint y: 118, endPoint x: 93, endPoint y: 117, distance: 25.8
type input "400"
click at [82, 117] on input "range" at bounding box center [73, 117] width 18 height 1
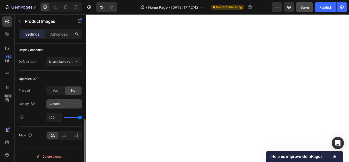
click at [66, 103] on div "Custom" at bounding box center [62, 103] width 26 height 5
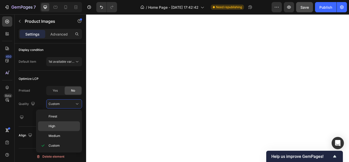
click at [71, 124] on p "High" at bounding box center [63, 126] width 29 height 5
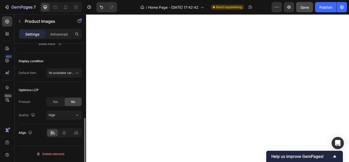
scroll to position [168, 0]
click at [57, 101] on div "Yes" at bounding box center [55, 102] width 17 height 8
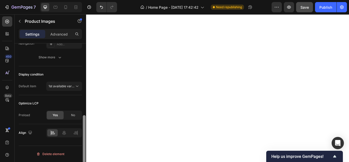
scroll to position [154, 0]
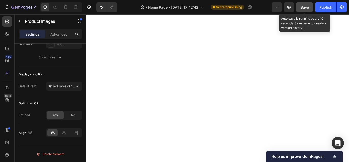
click at [304, 9] on span "Save" at bounding box center [304, 7] width 8 height 4
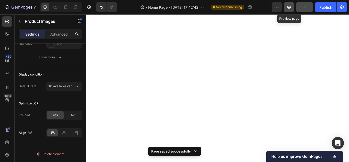
click at [289, 6] on icon "button" at bounding box center [288, 7] width 5 height 5
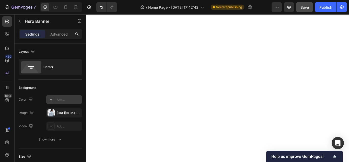
scroll to position [26, 0]
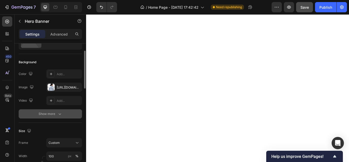
click at [56, 113] on div "Show more" at bounding box center [51, 113] width 24 height 5
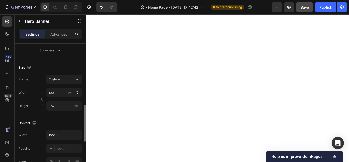
scroll to position [128, 0]
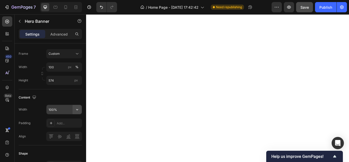
click at [74, 112] on button "button" at bounding box center [77, 109] width 9 height 9
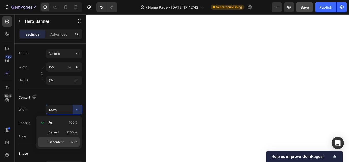
click at [66, 141] on p "Fit content Auto" at bounding box center [62, 141] width 29 height 5
type input "Auto"
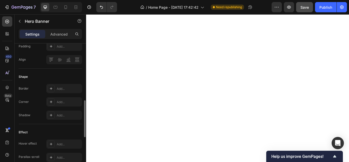
scroll to position [230, 0]
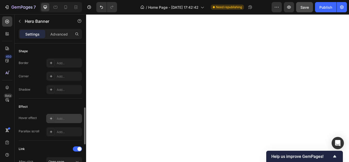
click at [51, 118] on icon at bounding box center [51, 118] width 4 height 4
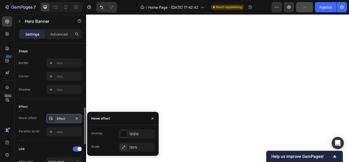
click at [62, 104] on div "Effect" at bounding box center [50, 106] width 63 height 8
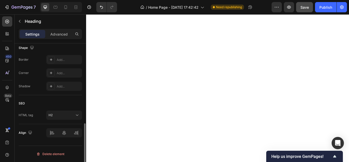
scroll to position [0, 0]
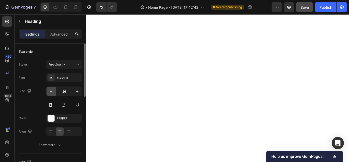
click at [53, 90] on icon "button" at bounding box center [51, 91] width 5 height 5
type input "23"
click at [50, 91] on icon "button" at bounding box center [51, 91] width 5 height 5
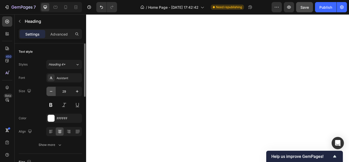
click at [51, 92] on icon "button" at bounding box center [51, 91] width 5 height 5
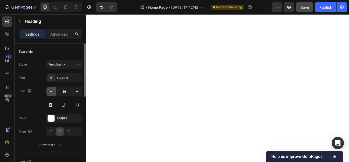
click at [51, 92] on icon "button" at bounding box center [51, 91] width 5 height 5
type input "23"
click at [53, 93] on icon "button" at bounding box center [51, 91] width 5 height 5
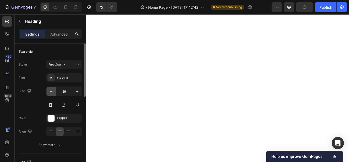
click at [53, 93] on icon "button" at bounding box center [51, 91] width 5 height 5
click at [52, 91] on icon "button" at bounding box center [51, 91] width 3 height 1
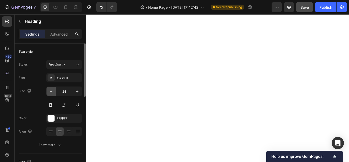
type input "23"
click at [55, 88] on button "button" at bounding box center [50, 91] width 9 height 9
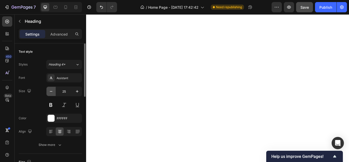
click at [55, 88] on button "button" at bounding box center [50, 91] width 9 height 9
type input "23"
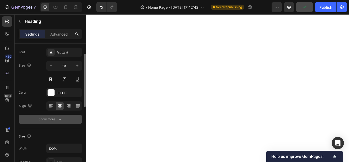
click at [57, 118] on div "Show more" at bounding box center [51, 118] width 24 height 5
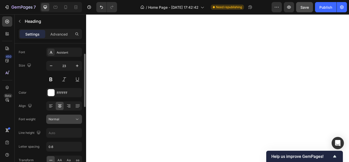
click at [66, 118] on div "Normal" at bounding box center [62, 119] width 26 height 5
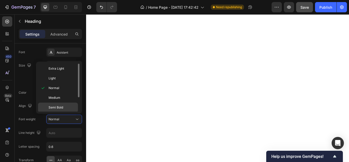
click at [64, 105] on div "Semi Bold" at bounding box center [58, 107] width 40 height 10
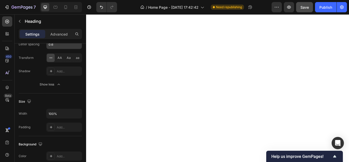
scroll to position [0, 0]
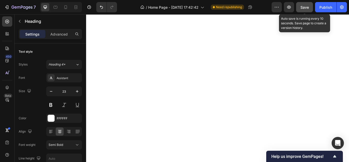
click at [304, 4] on button "Save" at bounding box center [304, 7] width 17 height 10
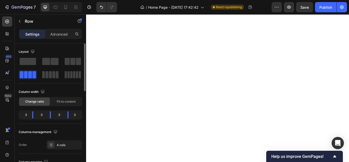
scroll to position [26, 0]
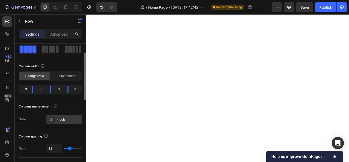
click at [61, 117] on div "4 cols" at bounding box center [69, 119] width 24 height 5
click at [64, 104] on div "Columns management" at bounding box center [50, 106] width 63 height 8
type input "31"
type input "0"
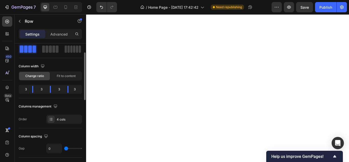
drag, startPoint x: 70, startPoint y: 146, endPoint x: 64, endPoint y: 148, distance: 6.1
type input "0"
click at [64, 148] on input "range" at bounding box center [73, 148] width 18 height 1
type input "2"
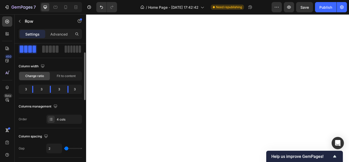
type input "4"
type input "7"
drag, startPoint x: 66, startPoint y: 147, endPoint x: 68, endPoint y: 146, distance: 2.6
type input "9"
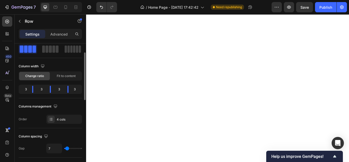
click at [67, 148] on input "range" at bounding box center [73, 148] width 18 height 1
type input "9"
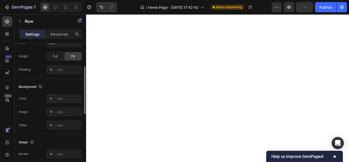
scroll to position [135, 0]
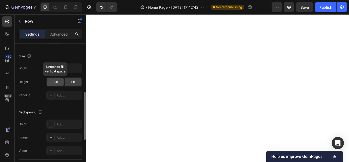
click at [52, 80] on div "Full" at bounding box center [55, 82] width 17 height 8
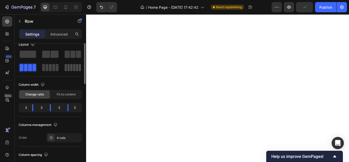
scroll to position [0, 0]
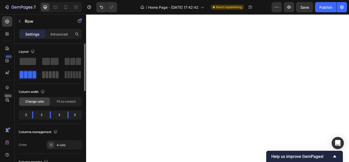
click at [50, 75] on span at bounding box center [50, 74] width 3 height 7
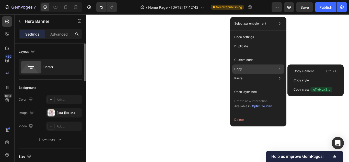
click at [239, 70] on p "Copy" at bounding box center [238, 69] width 8 height 5
click at [303, 70] on p "Copy element" at bounding box center [303, 71] width 20 height 5
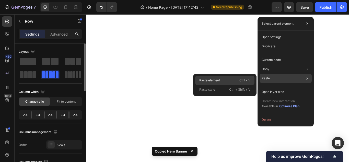
click at [237, 78] on div "Paste element Ctrl + V" at bounding box center [224, 80] width 59 height 9
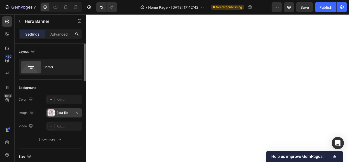
click at [67, 114] on div "[URL][DOMAIN_NAME]" at bounding box center [64, 113] width 15 height 5
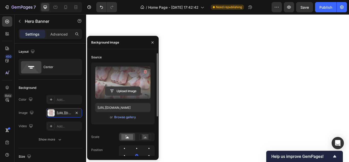
click at [129, 88] on input "file" at bounding box center [122, 91] width 35 height 9
click at [145, 69] on icon "button" at bounding box center [145, 71] width 5 height 5
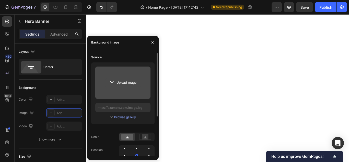
click at [119, 80] on input "file" at bounding box center [122, 82] width 35 height 9
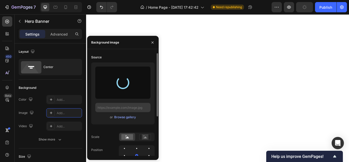
type input "[URL][DOMAIN_NAME]"
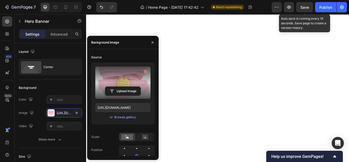
click at [307, 9] on span "Save" at bounding box center [304, 7] width 8 height 4
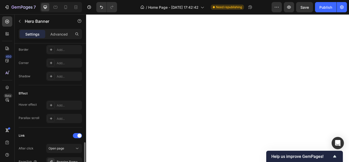
scroll to position [255, 0]
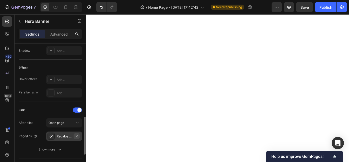
click at [77, 135] on icon "button" at bounding box center [77, 136] width 4 height 4
click at [59, 135] on div "Add..." at bounding box center [69, 136] width 24 height 5
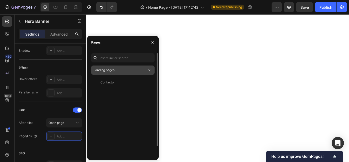
click at [147, 69] on icon at bounding box center [149, 69] width 5 height 5
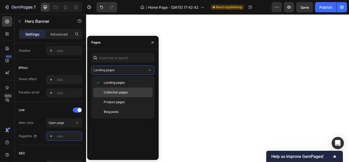
click at [126, 89] on div "Collection pages" at bounding box center [122, 92] width 59 height 10
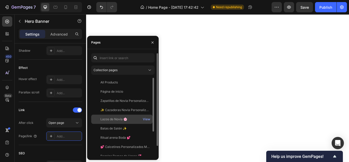
click at [127, 115] on div "Lazos de Novia 🌸 View" at bounding box center [121, 118] width 61 height 9
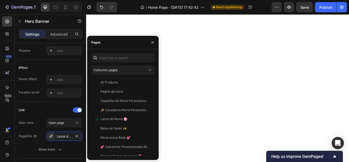
click at [303, 8] on span "Save" at bounding box center [304, 7] width 8 height 4
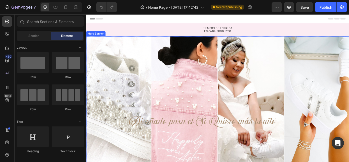
click at [90, 42] on div "Overlay" at bounding box center [239, 116] width 306 height 153
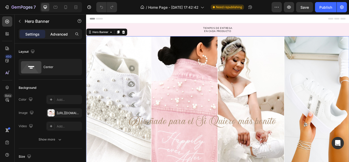
click at [56, 34] on p "Advanced" at bounding box center [58, 33] width 17 height 5
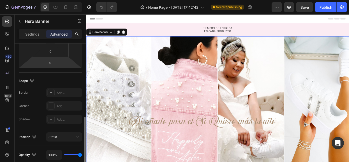
scroll to position [128, 0]
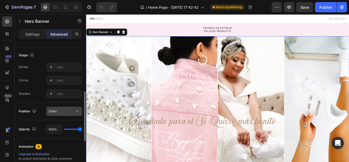
click at [63, 113] on div "Static" at bounding box center [62, 111] width 26 height 5
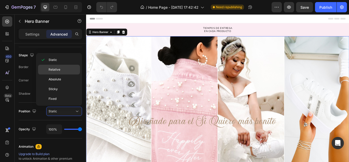
click at [70, 69] on p "Relative" at bounding box center [63, 69] width 29 height 5
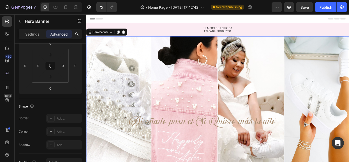
scroll to position [0, 0]
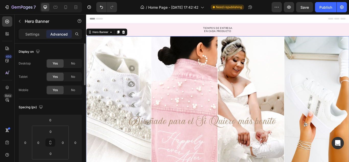
click at [34, 29] on div "Settings Advanced" at bounding box center [50, 34] width 63 height 10
click at [38, 31] on div "Settings" at bounding box center [33, 34] width 26 height 8
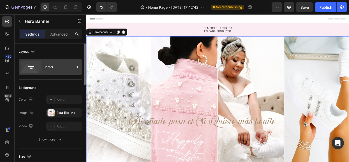
click at [62, 68] on div "Center" at bounding box center [58, 67] width 31 height 12
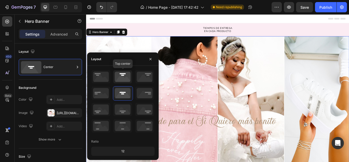
click at [123, 78] on icon at bounding box center [122, 76] width 19 height 13
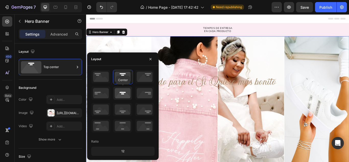
click at [123, 90] on icon at bounding box center [122, 92] width 19 height 13
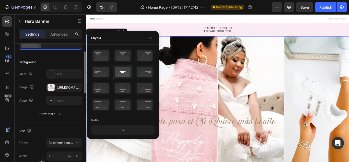
scroll to position [51, 0]
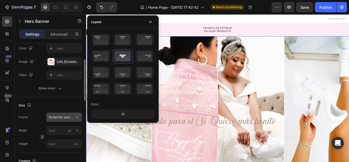
click at [65, 114] on button "As banner source" at bounding box center [64, 116] width 36 height 9
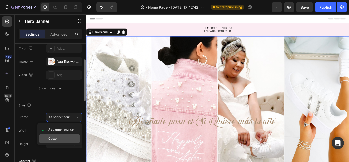
click at [54, 136] on div "Custom" at bounding box center [59, 138] width 41 height 9
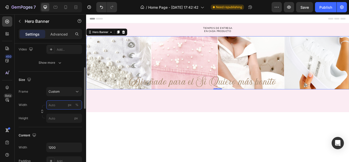
scroll to position [102, 0]
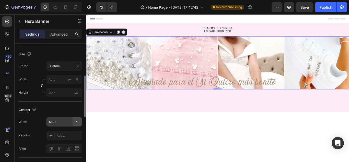
click at [75, 121] on icon "button" at bounding box center [77, 121] width 5 height 5
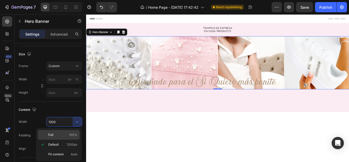
click at [76, 134] on span "100%" at bounding box center [73, 134] width 8 height 5
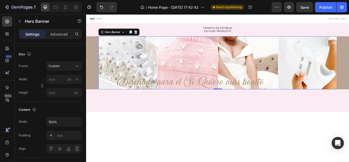
click at [115, 66] on div "Diseñado para el Si Quiero más bonito Heading Row" at bounding box center [239, 71] width 278 height 62
click at [65, 66] on div "Custom" at bounding box center [61, 66] width 25 height 5
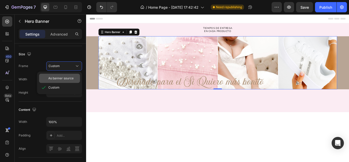
click at [70, 75] on div "As banner source" at bounding box center [59, 78] width 41 height 9
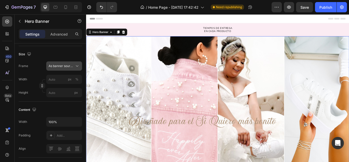
click at [71, 64] on span "As banner source" at bounding box center [61, 66] width 25 height 5
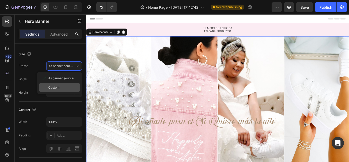
click at [65, 85] on div "Custom" at bounding box center [59, 87] width 41 height 9
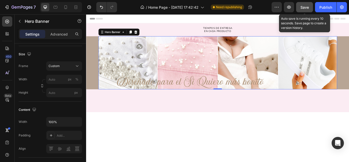
click at [309, 5] on span "Save" at bounding box center [304, 7] width 8 height 4
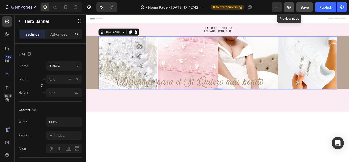
click at [288, 8] on icon "button" at bounding box center [289, 7] width 4 height 3
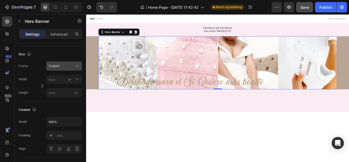
click at [65, 67] on div "Custom" at bounding box center [61, 66] width 25 height 5
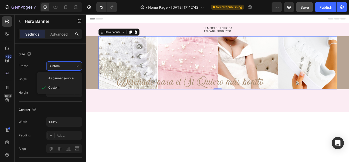
drag, startPoint x: 70, startPoint y: 76, endPoint x: 71, endPoint y: 58, distance: 17.6
click at [71, 58] on div "Size Frame Custom As banner source Custom Width px % Height px" at bounding box center [50, 73] width 63 height 55
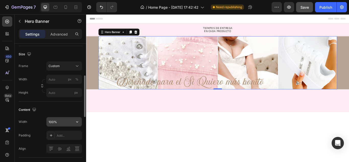
click at [71, 124] on input "100%" at bounding box center [63, 121] width 35 height 9
click at [76, 123] on icon "button" at bounding box center [77, 121] width 5 height 5
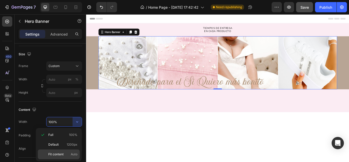
click at [71, 150] on div "Fit content Auto" at bounding box center [59, 154] width 42 height 10
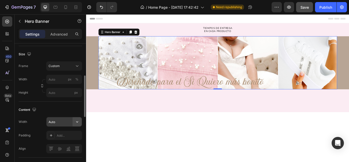
click at [77, 123] on icon "button" at bounding box center [77, 121] width 5 height 5
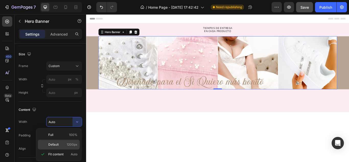
click at [75, 144] on span "1200px" at bounding box center [72, 144] width 11 height 5
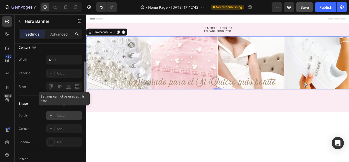
scroll to position [139, 0]
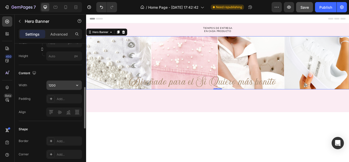
click at [54, 85] on input "1200" at bounding box center [63, 84] width 35 height 9
click at [51, 84] on input "1200" at bounding box center [63, 84] width 35 height 9
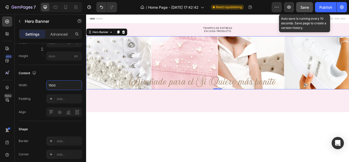
type input "1500"
click at [304, 3] on button "Save" at bounding box center [304, 7] width 17 height 10
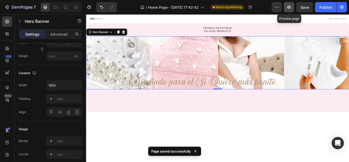
click at [290, 7] on icon "button" at bounding box center [289, 7] width 2 height 2
click at [289, 6] on icon "button" at bounding box center [288, 7] width 5 height 5
